Goal: Check status

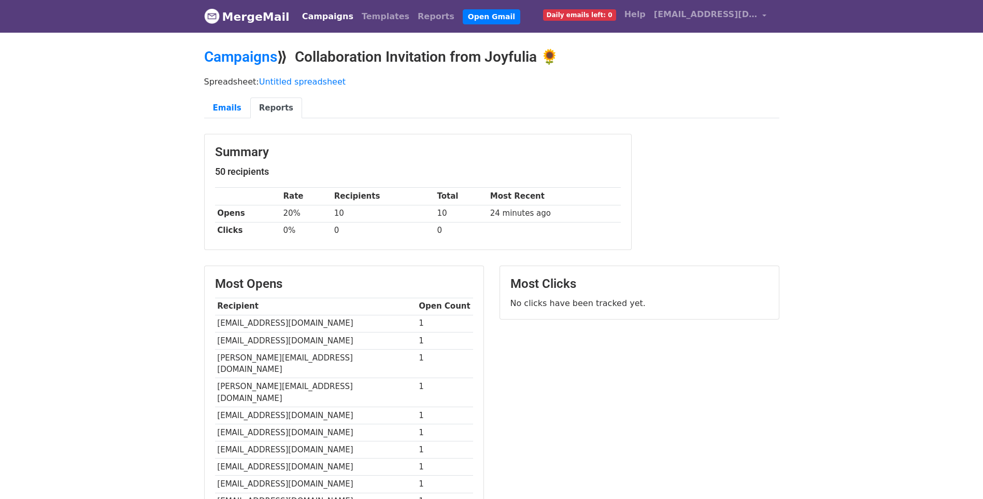
click at [127, 335] on body "MergeMail Campaigns Templates Reports Open Gmail Daily emails left: 0 Help joyf…" at bounding box center [491, 320] width 983 height 641
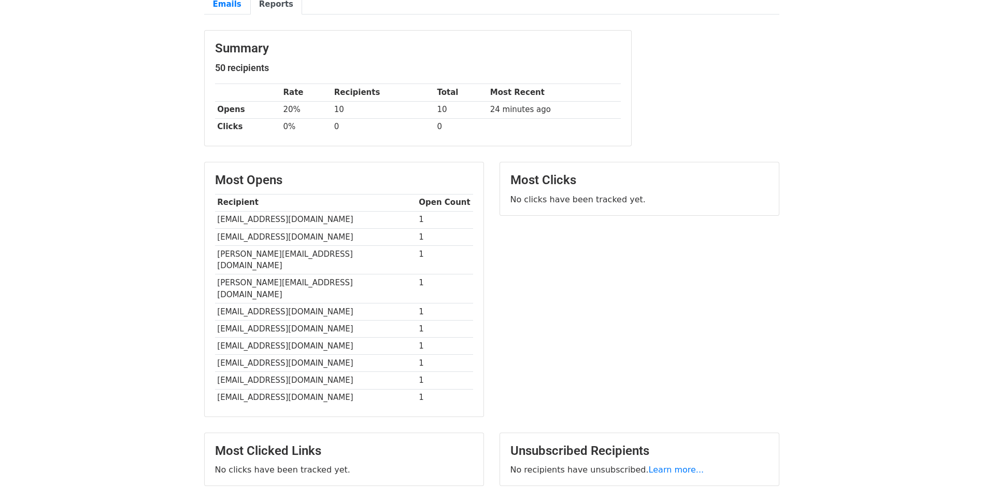
scroll to position [162, 0]
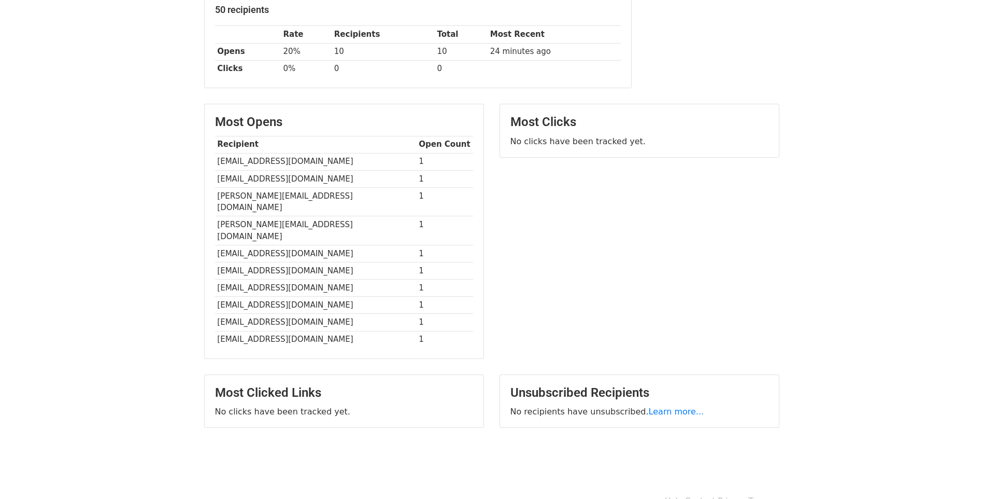
drag, startPoint x: 492, startPoint y: 256, endPoint x: 491, endPoint y: 236, distance: 19.7
drag, startPoint x: 491, startPoint y: 236, endPoint x: 490, endPoint y: 220, distance: 16.6
click at [490, 220] on div "Most Opens Recipient Open Count camillyawarner@gmail.com 1 cosmokitt@icloud.com…" at bounding box center [343, 236] width 295 height 265
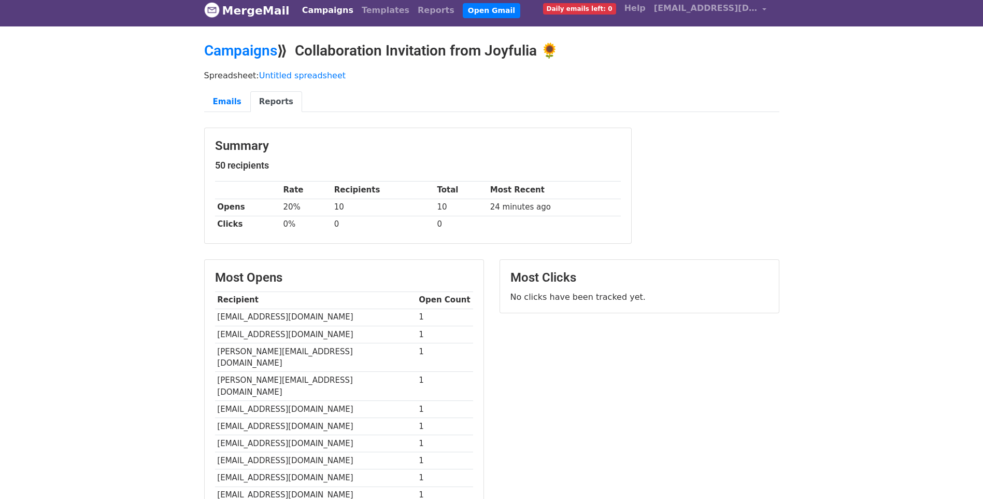
scroll to position [0, 0]
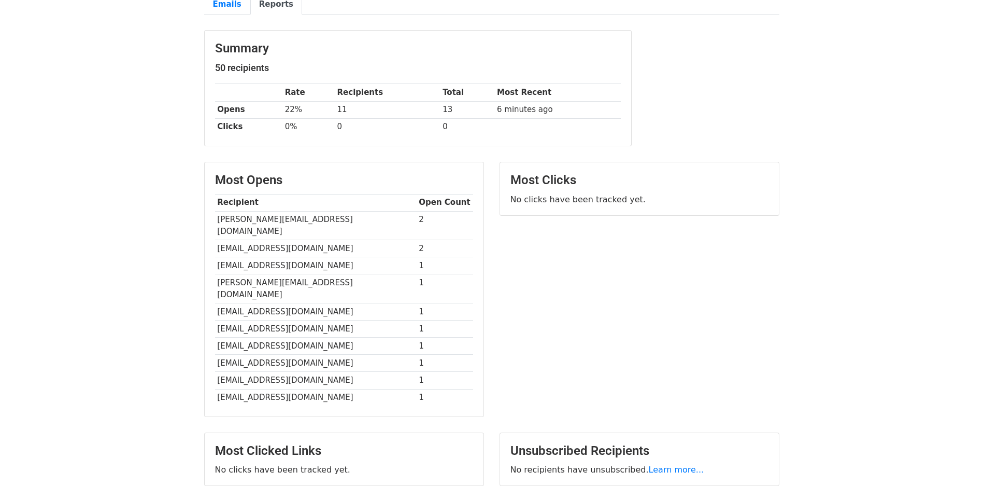
scroll to position [155, 0]
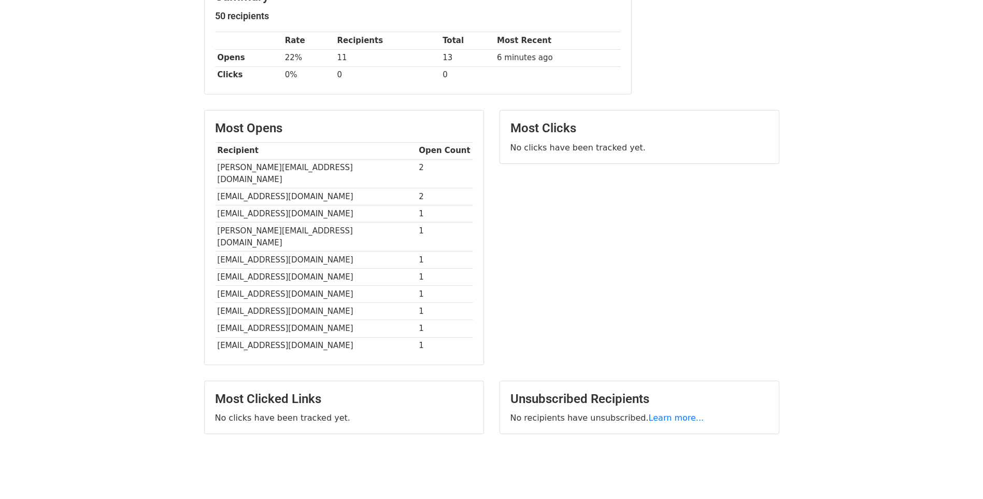
click at [238, 169] on td "Courtney.parker55@yahoo.com" at bounding box center [316, 173] width 202 height 29
copy td "Courtney"
click at [88, 266] on body "MergeMail Campaigns Templates Reports Open Gmail Daily emails left: 0 Help joyf…" at bounding box center [491, 165] width 983 height 641
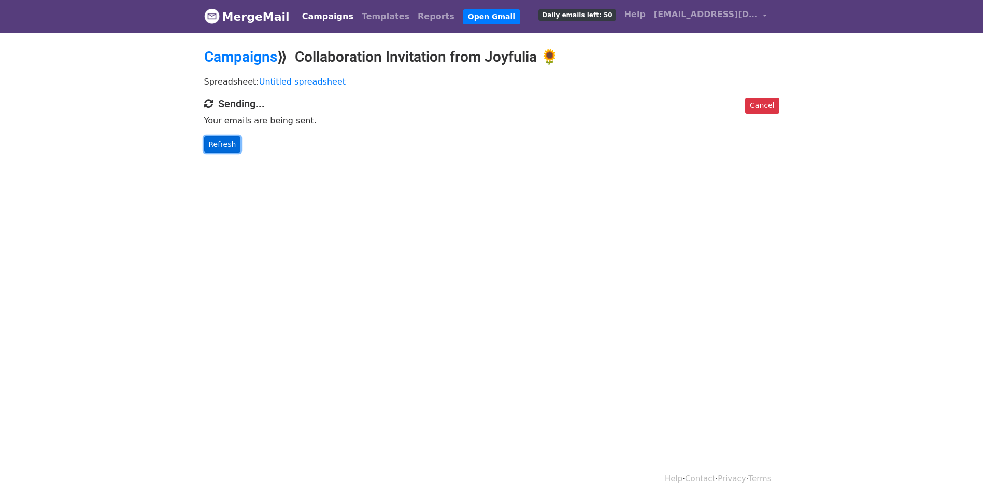
click at [221, 140] on link "Refresh" at bounding box center [222, 144] width 37 height 16
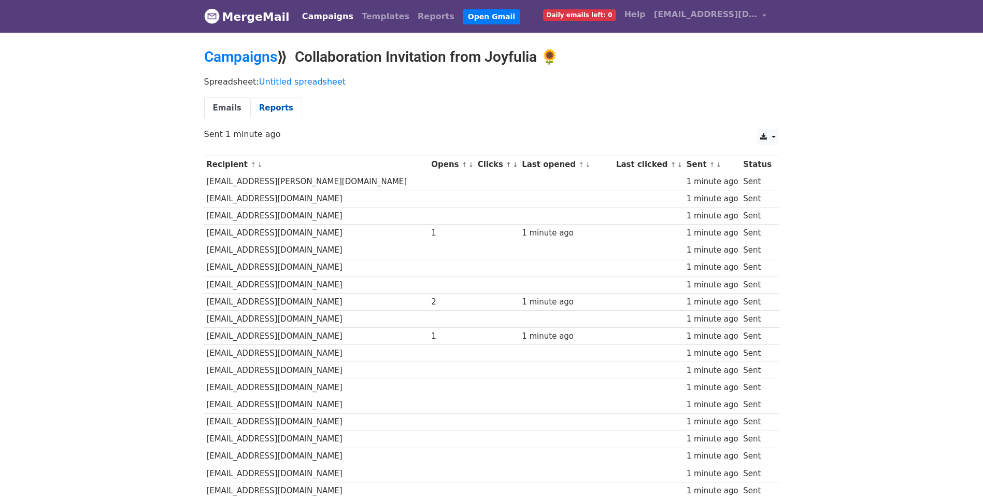
click at [264, 103] on link "Reports" at bounding box center [276, 107] width 52 height 21
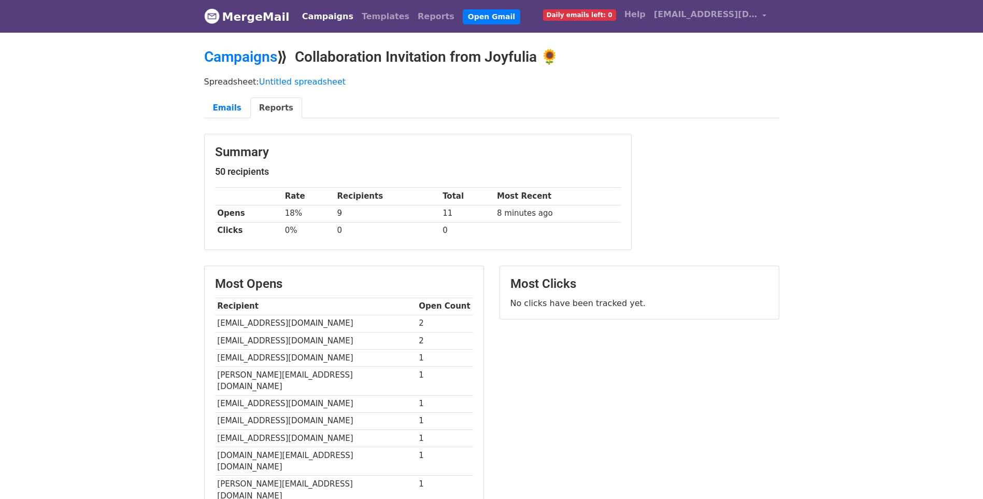
drag, startPoint x: 0, startPoint y: 0, endPoint x: 203, endPoint y: 66, distance: 213.7
click at [203, 66] on div "Campaigns ⟫ Collaboration Invitation from Joyfulia 🌻" at bounding box center [491, 59] width 591 height 23
click at [201, 66] on div "Campaigns ⟫ Collaboration Invitation from Joyfulia 🌻" at bounding box center [491, 59] width 591 height 23
drag, startPoint x: 201, startPoint y: 66, endPoint x: 182, endPoint y: 71, distance: 19.2
click at [182, 71] on body "MergeMail Campaigns Templates Reports Open Gmail Daily emails left: 0 Help [EMA…" at bounding box center [491, 318] width 983 height 636
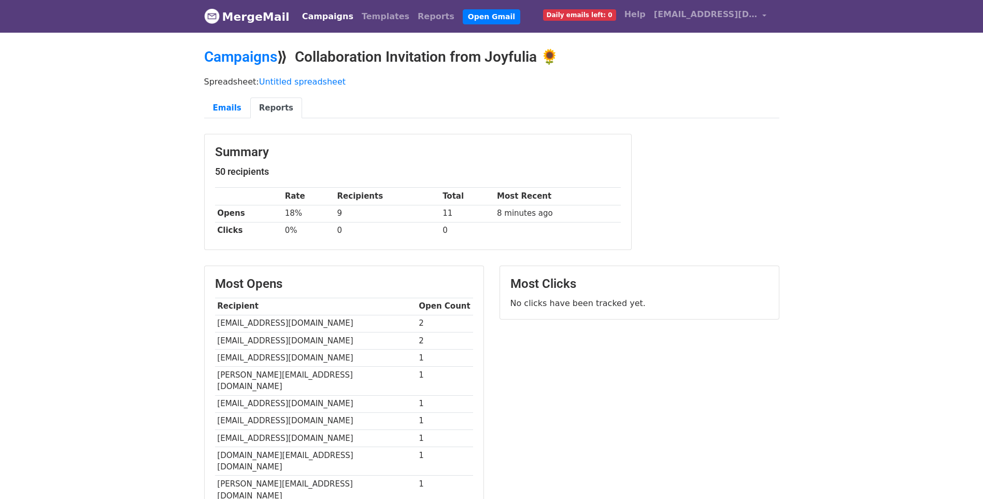
drag, startPoint x: 198, startPoint y: 68, endPoint x: 192, endPoint y: 69, distance: 6.4
click at [190, 69] on body "MergeMail Campaigns Templates Reports Open Gmail Daily emails left: 0 Help [EMA…" at bounding box center [491, 318] width 983 height 636
drag, startPoint x: 201, startPoint y: 68, endPoint x: 177, endPoint y: 74, distance: 24.0
click at [177, 73] on body "MergeMail Campaigns Templates Reports Open Gmail Daily emails left: 0 Help [EMA…" at bounding box center [491, 318] width 983 height 636
click at [144, 186] on body "MergeMail Campaigns Templates Reports Open Gmail Daily emails left: 0 Help [EMA…" at bounding box center [491, 318] width 983 height 636
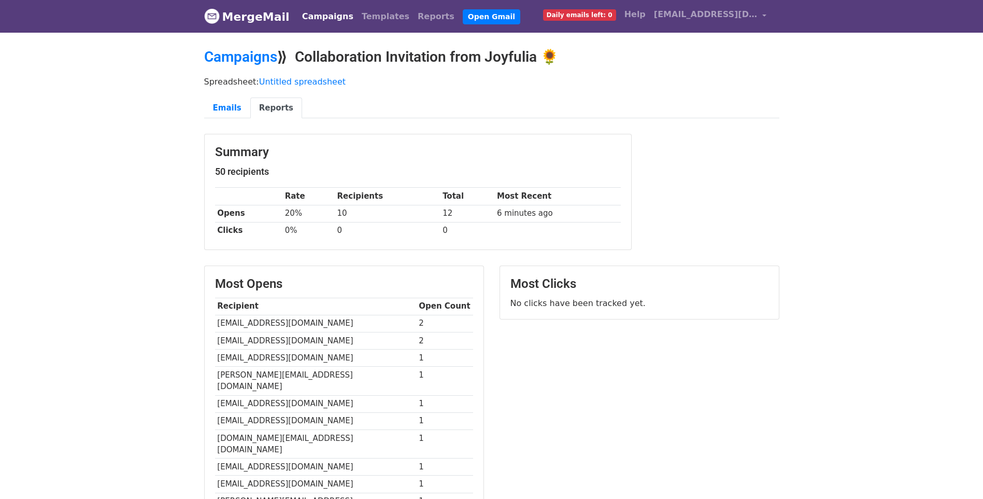
click at [491, 254] on div "Summary 50 recipients Rate Recipients Total Most Recent Opens 20% 10 12 6 minut…" at bounding box center [417, 197] width 443 height 126
click at [489, 253] on div "Summary 50 recipients Rate Recipients Total Most Recent Opens 20% 10 12 6 minut…" at bounding box center [417, 197] width 443 height 126
drag, startPoint x: 491, startPoint y: 255, endPoint x: 757, endPoint y: 200, distance: 272.2
click at [758, 200] on div "Summary 50 recipients Rate Recipients Total Most Recent Opens 20% 10 12 6 minut…" at bounding box center [491, 197] width 591 height 126
drag, startPoint x: 482, startPoint y: 135, endPoint x: 463, endPoint y: 124, distance: 22.0
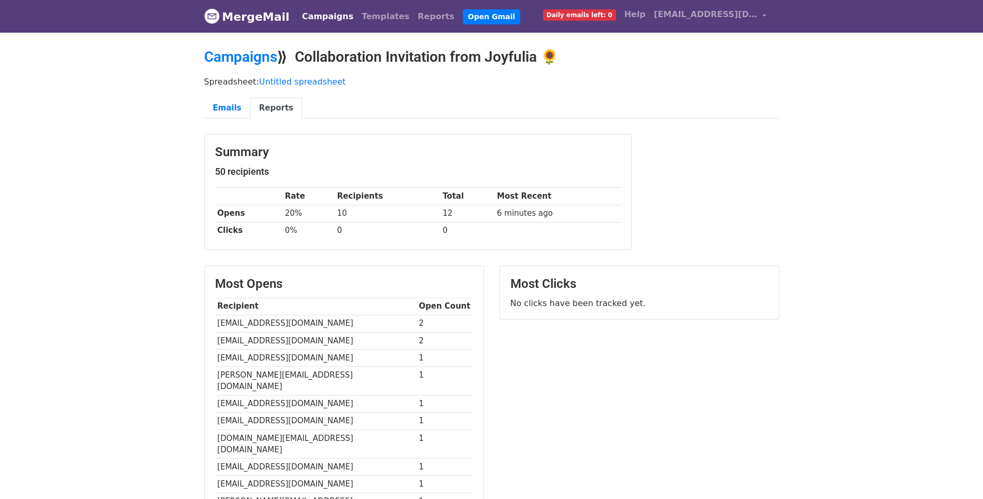
click at [463, 124] on div "Spreadsheet: Untitled spreadsheet Emails Reports" at bounding box center [491, 100] width 591 height 58
drag, startPoint x: 215, startPoint y: 185, endPoint x: 171, endPoint y: 194, distance: 44.5
click at [171, 194] on body "MergeMail Campaigns Templates Reports Open Gmail Daily emails left: 0 Help [EMA…" at bounding box center [491, 326] width 983 height 653
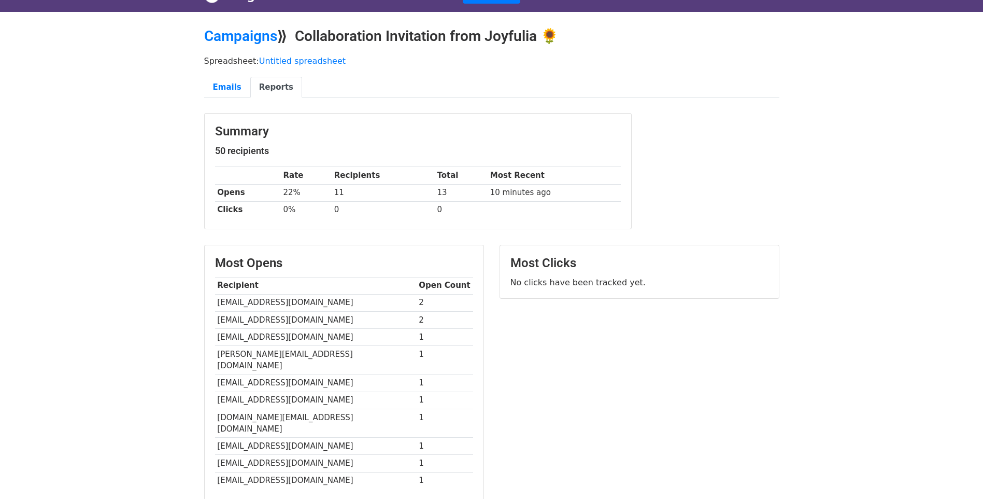
click at [817, 229] on body "MergeMail Campaigns Templates Reports Open Gmail Daily emails left: 0 Help [EMA…" at bounding box center [491, 299] width 983 height 641
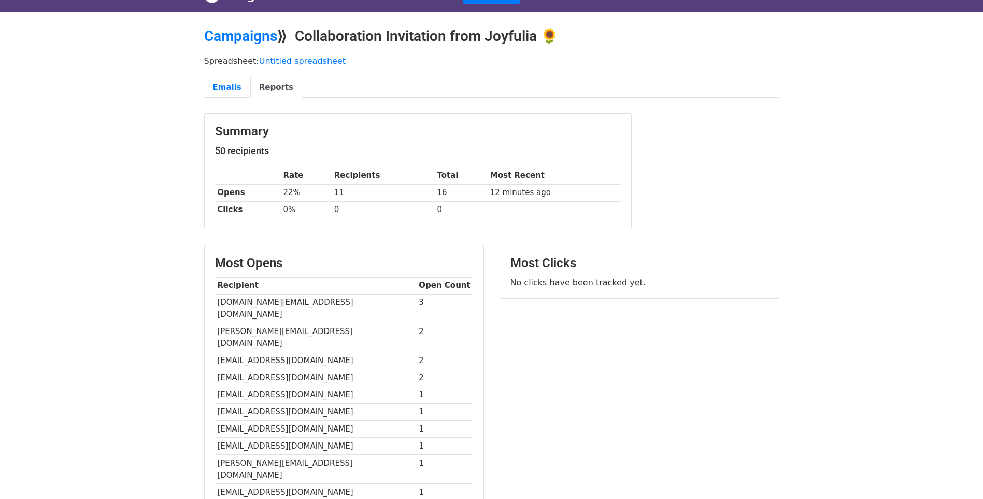
drag, startPoint x: 0, startPoint y: 0, endPoint x: 567, endPoint y: 406, distance: 697.1
click at [567, 406] on div "Most Clicks No clicks have been tracked yet." at bounding box center [639, 383] width 295 height 277
